Goal: Task Accomplishment & Management: Use online tool/utility

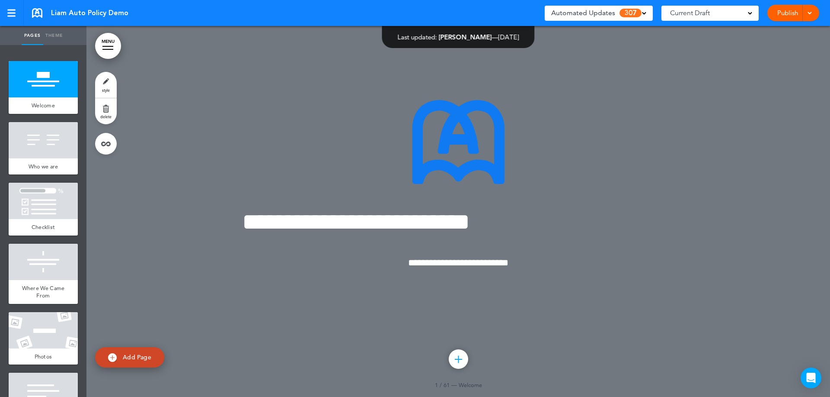
click at [133, 356] on span "Add Page" at bounding box center [137, 357] width 29 height 8
type input "********"
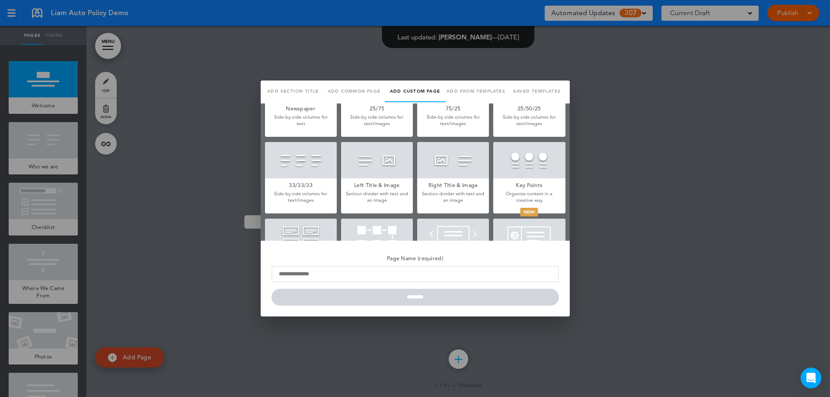
scroll to position [257, 0]
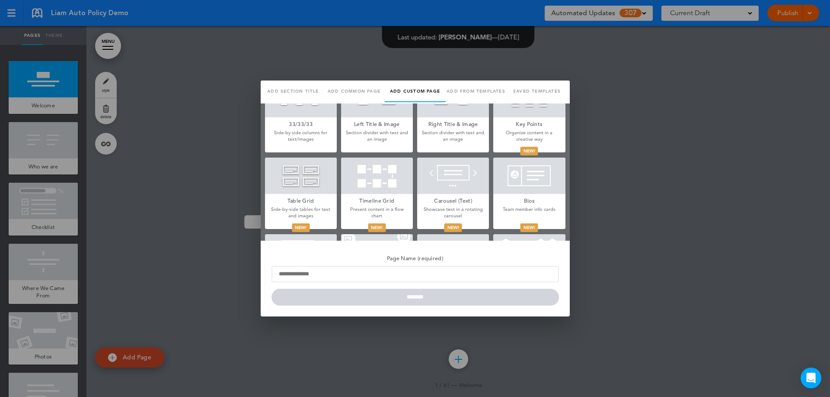
click at [630, 165] on div at bounding box center [415, 198] width 830 height 397
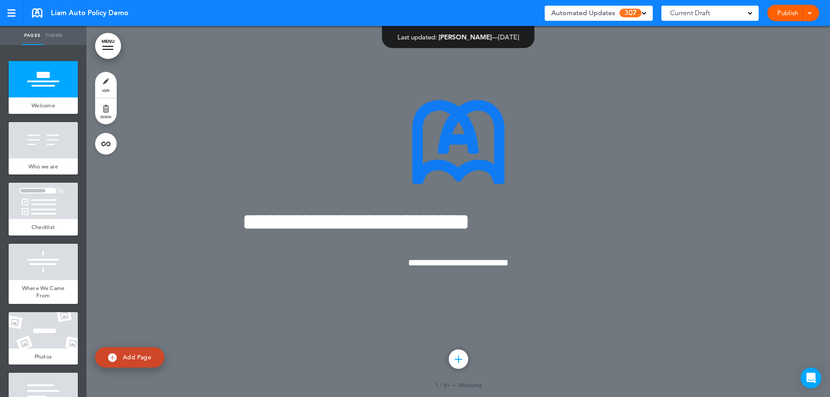
click at [781, 10] on link "Publish" at bounding box center [787, 13] width 27 height 16
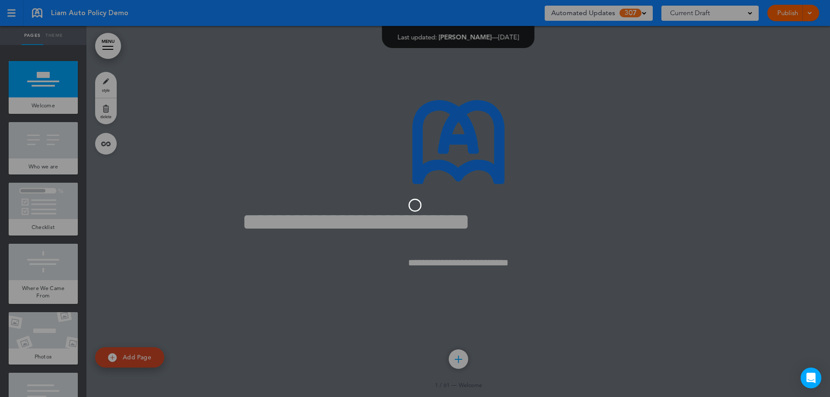
scroll to position [0, 0]
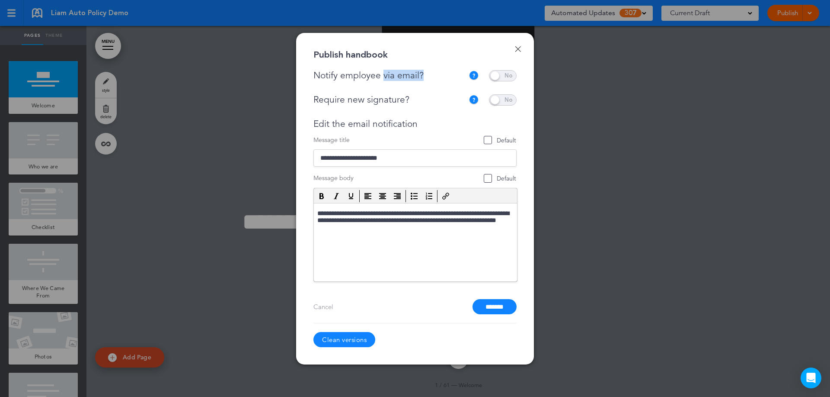
drag, startPoint x: 432, startPoint y: 78, endPoint x: 383, endPoint y: 76, distance: 49.4
click at [383, 76] on div "Notify employee via email?" at bounding box center [391, 75] width 155 height 11
click at [499, 102] on span at bounding box center [503, 99] width 28 height 11
click at [516, 51] on link "Done" at bounding box center [518, 49] width 6 height 6
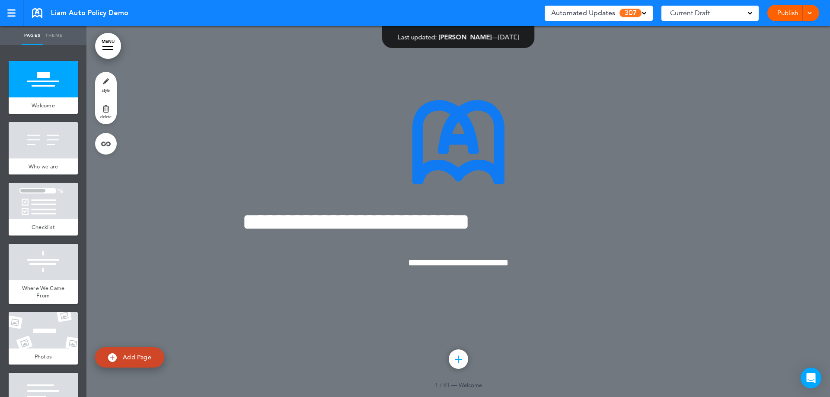
click at [108, 38] on link "MENU" at bounding box center [108, 46] width 26 height 26
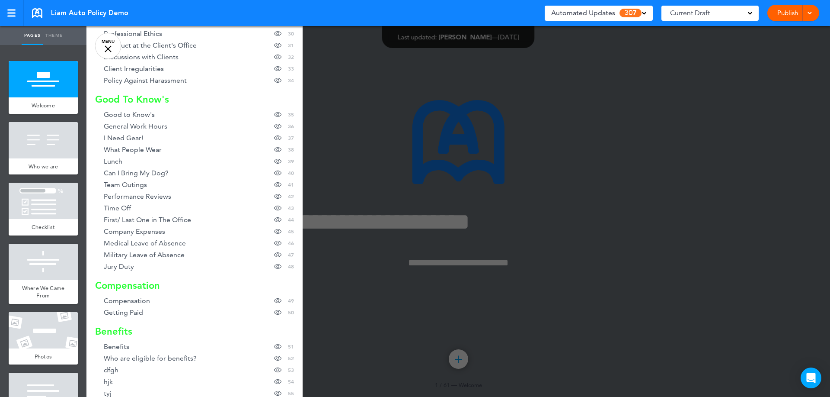
scroll to position [649, 0]
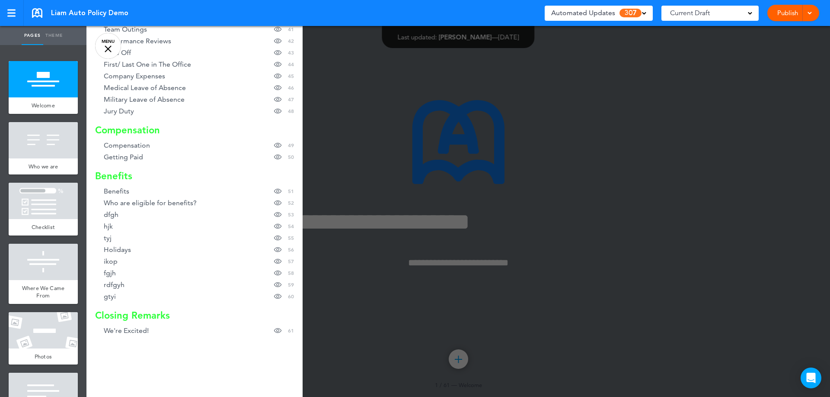
click at [105, 45] on div at bounding box center [108, 48] width 7 height 7
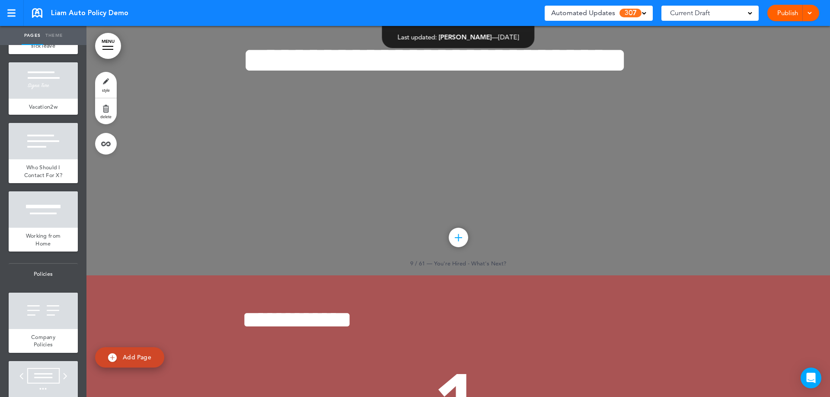
scroll to position [1081, 0]
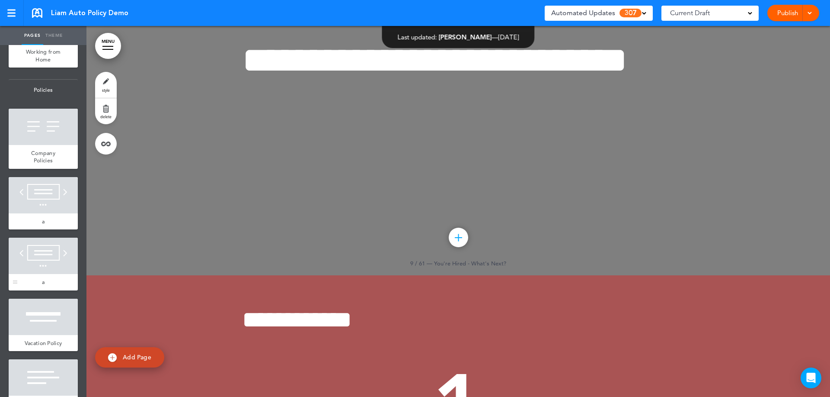
click at [42, 274] on div at bounding box center [43, 255] width 69 height 36
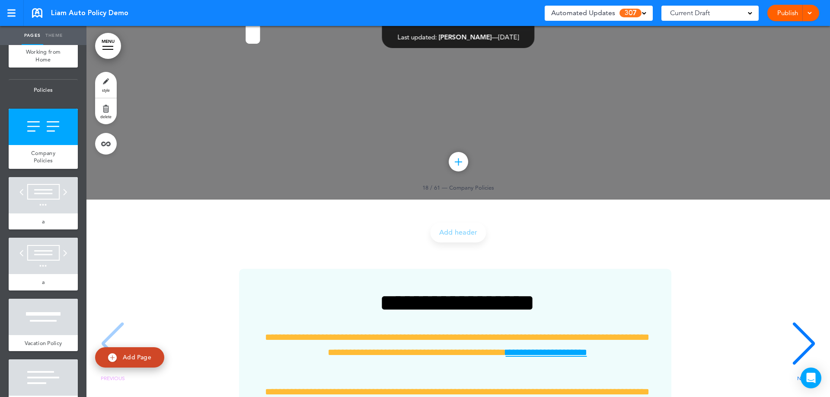
scroll to position [11106, 0]
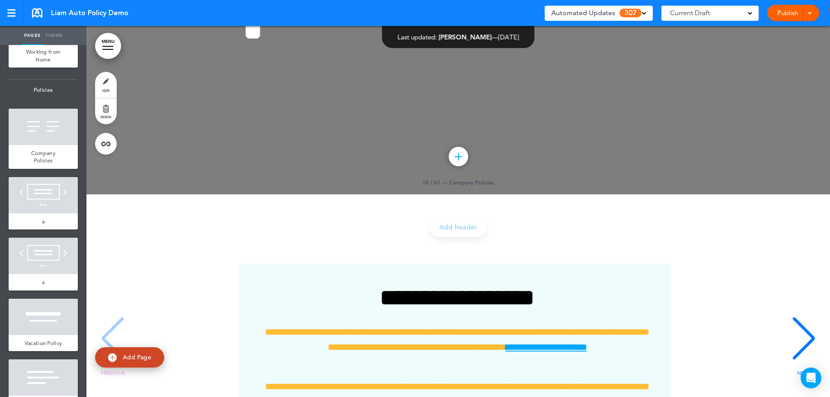
click at [603, 16] on span "Automated Updates" at bounding box center [583, 13] width 64 height 12
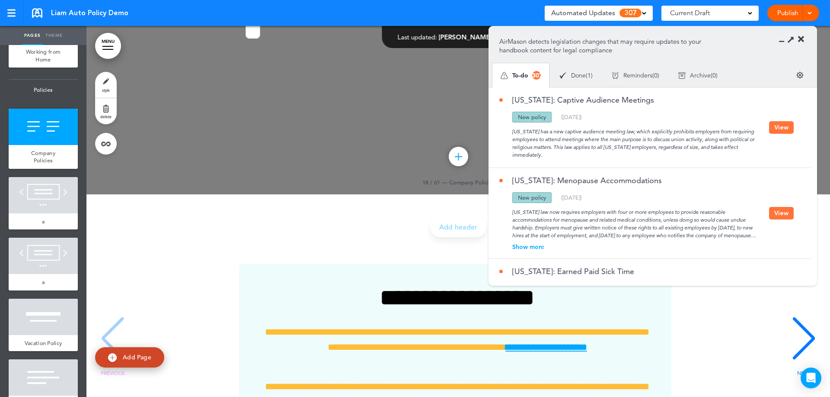
drag, startPoint x: 544, startPoint y: 139, endPoint x: 570, endPoint y: 152, distance: 28.6
click at [570, 152] on div "[US_STATE] has a new captive audience meeting law, which explicitly prohibits e…" at bounding box center [634, 140] width 270 height 36
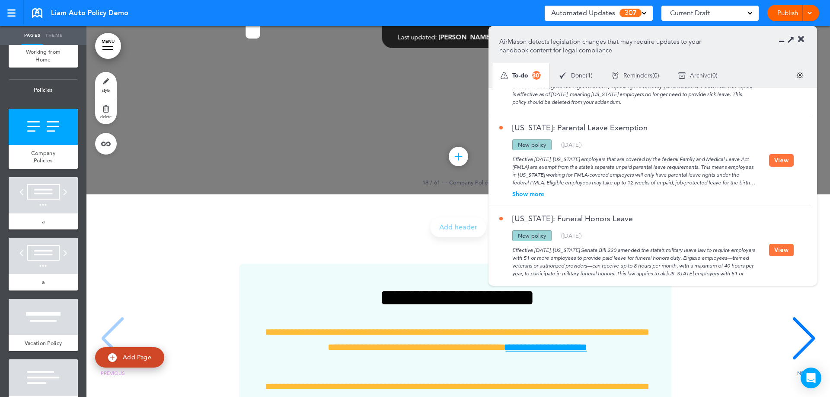
drag, startPoint x: 672, startPoint y: 144, endPoint x: 678, endPoint y: 147, distance: 6.8
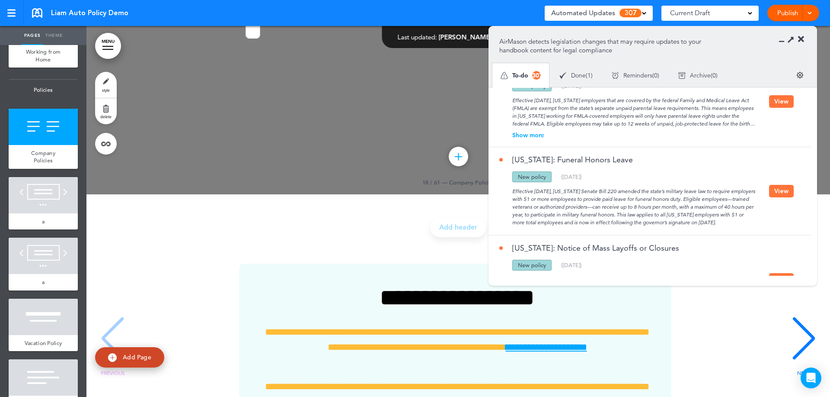
scroll to position [289, 0]
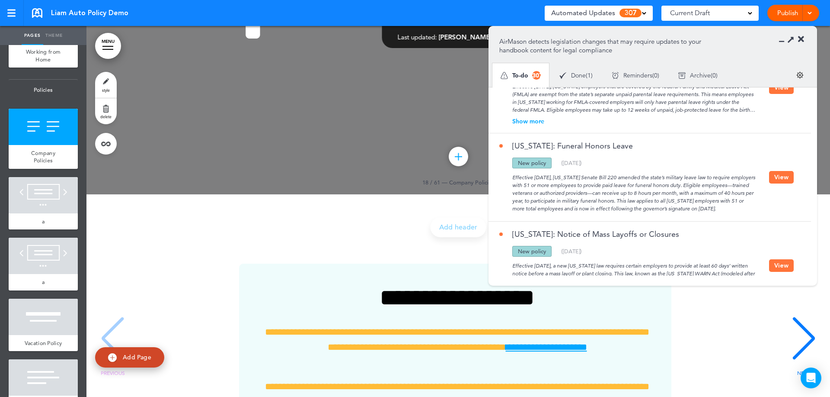
drag, startPoint x: 746, startPoint y: 208, endPoint x: 660, endPoint y: 200, distance: 86.0
click at [660, 200] on div "Effective [DATE], [US_STATE] Senate Bill 220 amended the state’s military leave…" at bounding box center [634, 190] width 270 height 44
click at [774, 174] on button "View" at bounding box center [781, 177] width 25 height 13
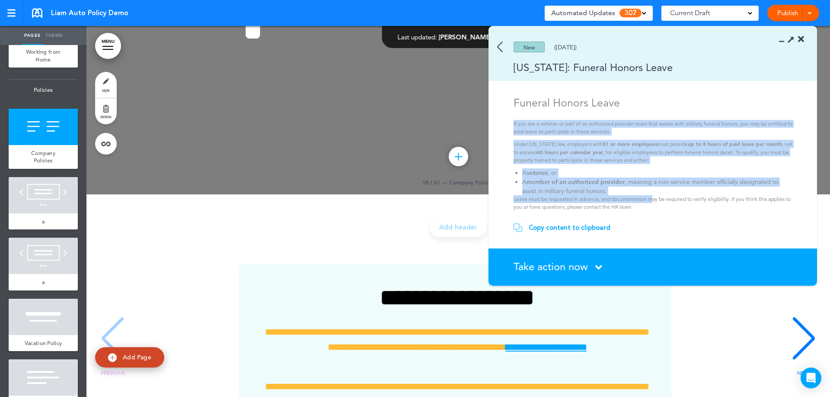
drag, startPoint x: 510, startPoint y: 120, endPoint x: 652, endPoint y: 201, distance: 163.1
click at [652, 201] on section "Funeral Honors Leave If you are a veteran or part of an authorized provider tea…" at bounding box center [650, 155] width 323 height 118
click at [652, 201] on p "Leave must be requested in advance, and documentation may be required to verify…" at bounding box center [654, 203] width 281 height 16
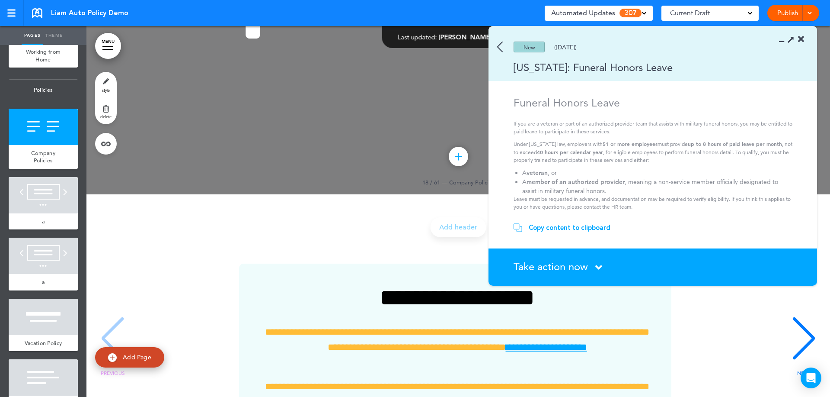
click at [499, 47] on img at bounding box center [500, 47] width 6 height 11
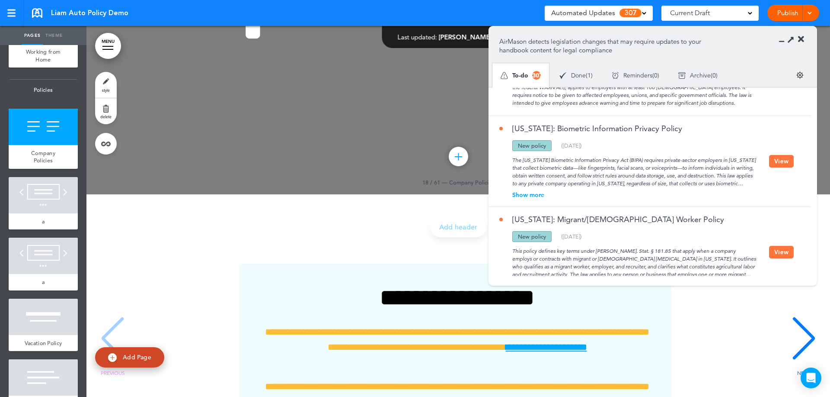
scroll to position [481, 0]
click at [533, 196] on div "Show more" at bounding box center [634, 196] width 270 height 6
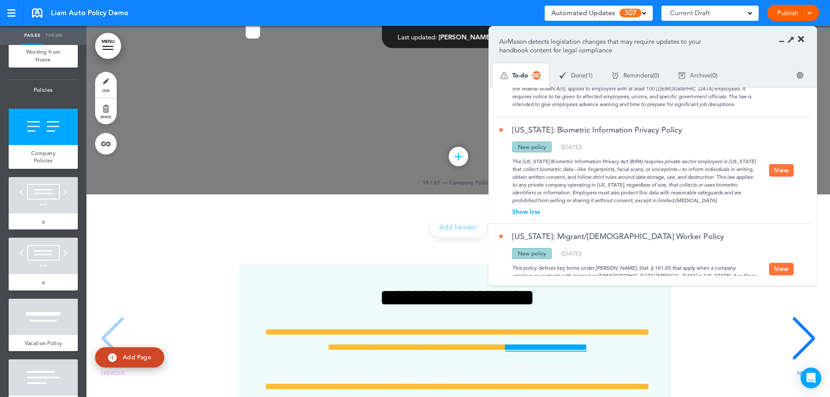
drag, startPoint x: 733, startPoint y: 204, endPoint x: 676, endPoint y: 182, distance: 60.4
click at [676, 182] on div "The [US_STATE] Biometric Information Privacy Act (BIPA) requires private-sector…" at bounding box center [634, 178] width 270 height 52
click at [779, 173] on button "View" at bounding box center [781, 170] width 25 height 13
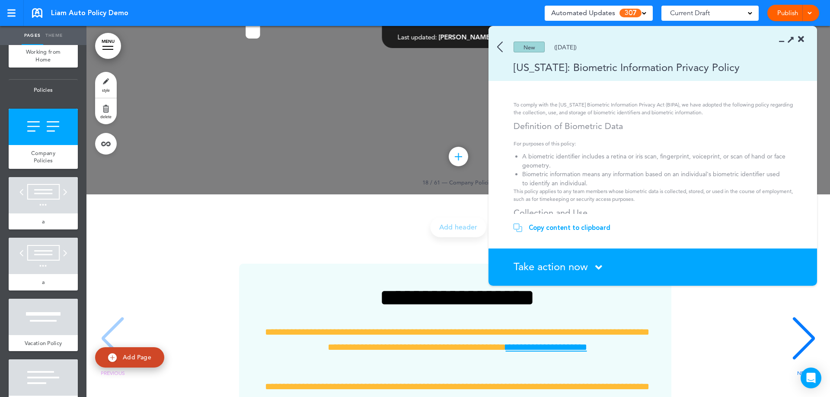
scroll to position [0, 0]
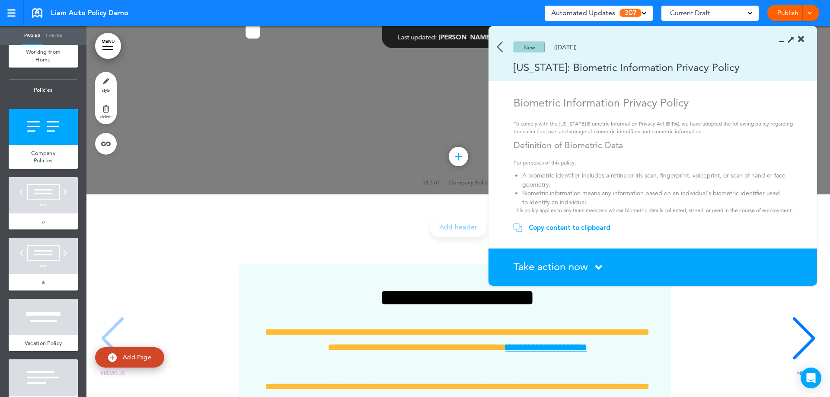
click at [497, 47] on section "New ([DATE]) [US_STATE]: Biometric Information Privacy Policy" at bounding box center [653, 53] width 329 height 54
click at [498, 50] on img at bounding box center [500, 47] width 6 height 11
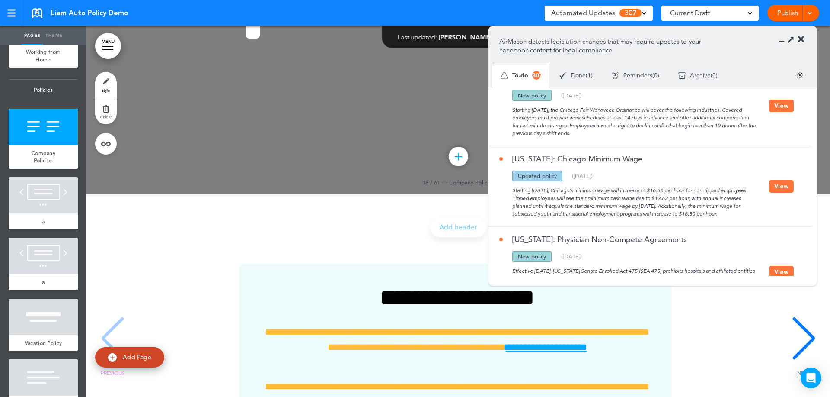
scroll to position [1776, 0]
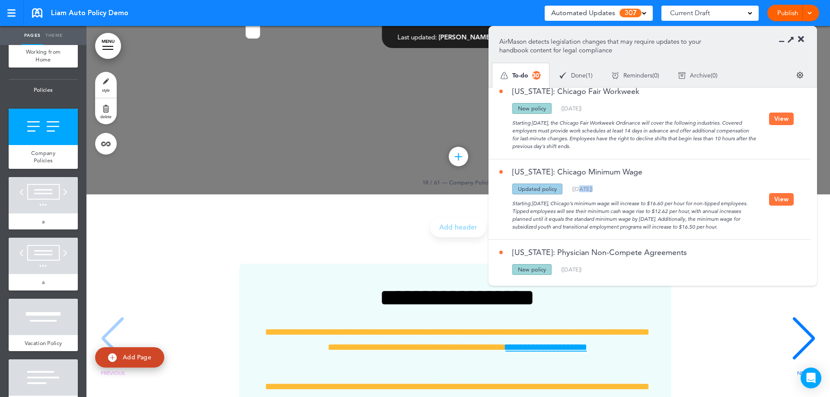
drag, startPoint x: 604, startPoint y: 185, endPoint x: 579, endPoint y: 186, distance: 24.7
click at [579, 186] on div "Updated policy New policy Deleted policy ( [DATE] )" at bounding box center [634, 188] width 270 height 11
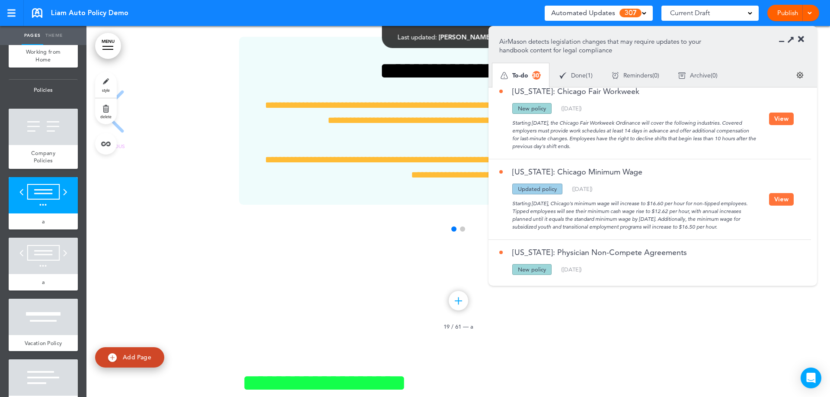
scroll to position [11106, 0]
